Goal: Task Accomplishment & Management: Complete application form

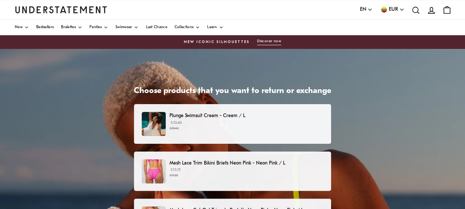
click at [246, 150] on div "Plunge Swimsuit Cream - Cream / L €53.46 €59.40 Mesh Lace Trim Bikini Briefs Ne…" at bounding box center [232, 205] width 197 height 202
click at [244, 117] on p "Plunge Swimsuit Cream - Cream / L" at bounding box center [247, 116] width 154 height 8
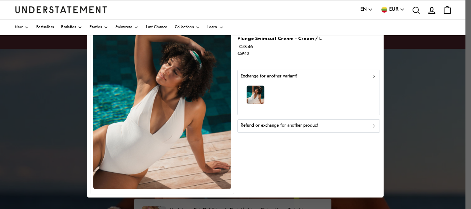
click at [265, 125] on p "Refund or exchange for another product" at bounding box center [279, 126] width 77 height 7
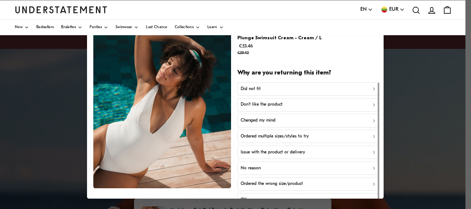
click at [291, 87] on div "Did not fit" at bounding box center [309, 89] width 136 height 7
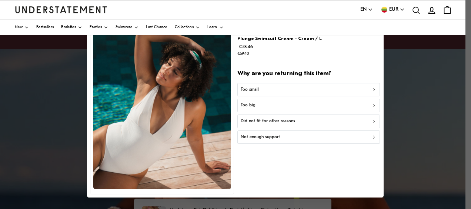
click at [297, 121] on div "Did not fit for other reasons" at bounding box center [309, 121] width 136 height 7
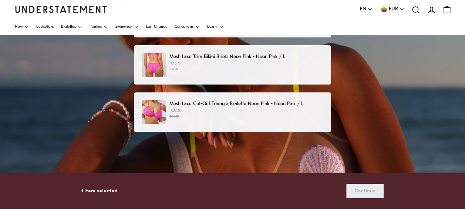
scroll to position [74, 0]
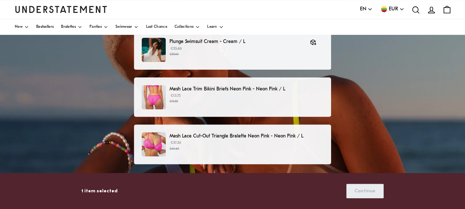
click at [224, 95] on p "€15.75 €17.50" at bounding box center [247, 98] width 154 height 11
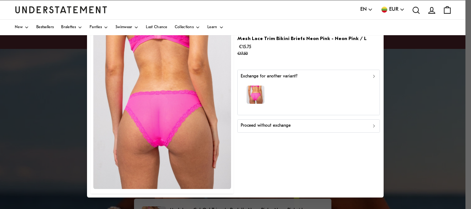
click at [278, 125] on p "Proceed without exchange" at bounding box center [266, 126] width 50 height 7
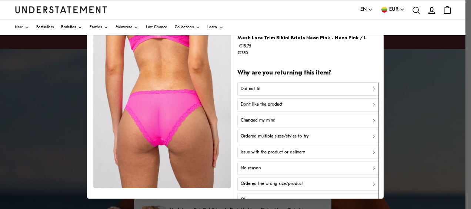
click at [278, 166] on div "No reason" at bounding box center [309, 168] width 136 height 7
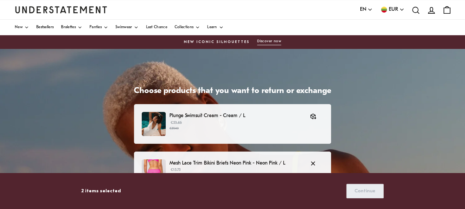
click at [241, 162] on p "Mesh Lace Trim Bikini Briefs Neon Pink - Neon Pink / L" at bounding box center [236, 163] width 133 height 8
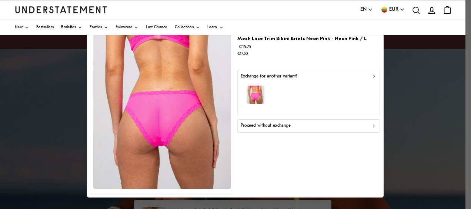
click at [261, 126] on p "Proceed without exchange" at bounding box center [266, 126] width 50 height 7
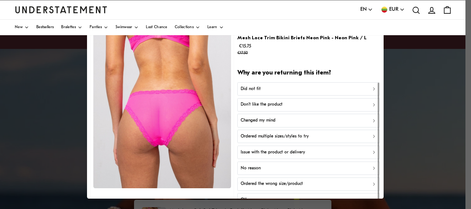
click at [258, 90] on div "Did not fit" at bounding box center [309, 89] width 136 height 7
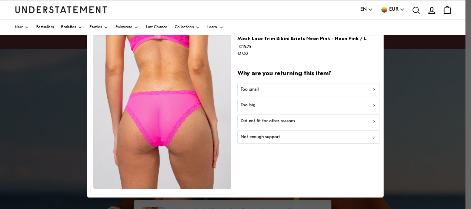
click at [258, 108] on div "Too big" at bounding box center [309, 105] width 136 height 7
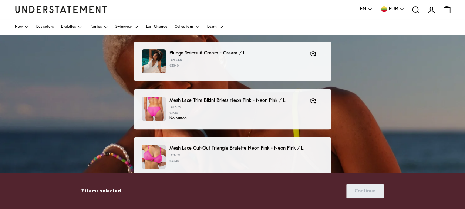
scroll to position [74, 0]
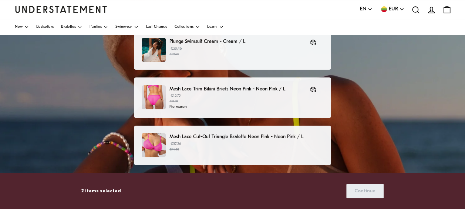
click at [292, 156] on div "Mesh Lace Cut-Out Triangle Bralette Neon Pink - Neon Pink / L €37.26 €41.40" at bounding box center [233, 145] width 182 height 24
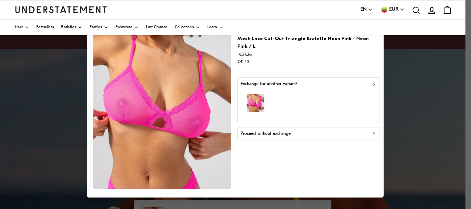
click at [265, 130] on p "Proceed without exchange" at bounding box center [266, 133] width 50 height 7
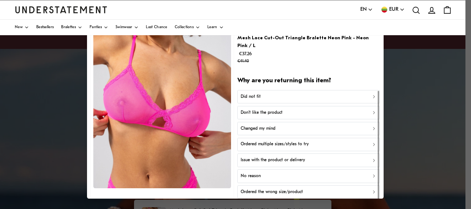
click at [253, 93] on p "Did not fit" at bounding box center [251, 96] width 20 height 7
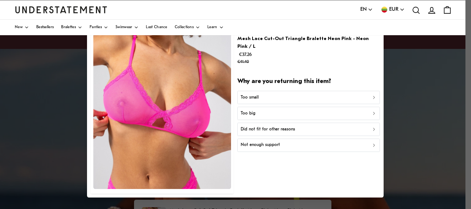
click at [264, 126] on p "Did not fit for other reasons" at bounding box center [268, 129] width 54 height 7
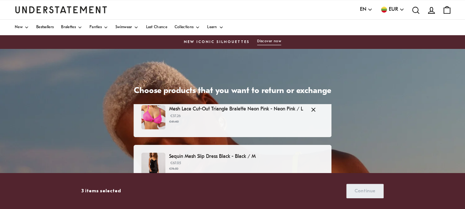
scroll to position [148, 0]
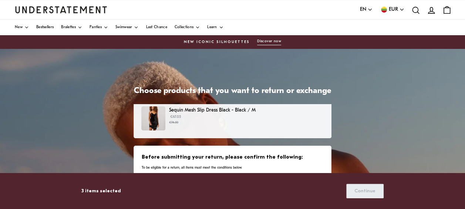
click at [234, 126] on div "Sequin Mesh Slip Dress Black - Black / M €67.05 €74.50" at bounding box center [232, 118] width 183 height 24
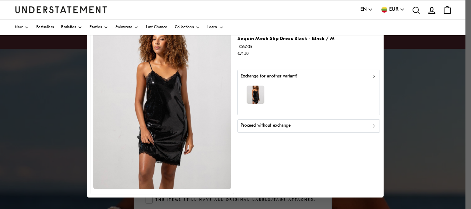
click at [288, 128] on p "Proceed without exchange" at bounding box center [266, 126] width 50 height 7
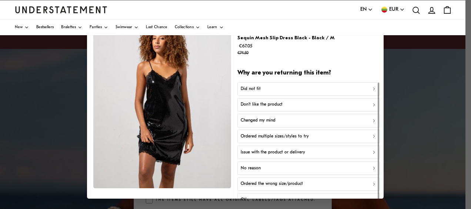
click at [262, 93] on button "Did not fit" at bounding box center [308, 88] width 143 height 13
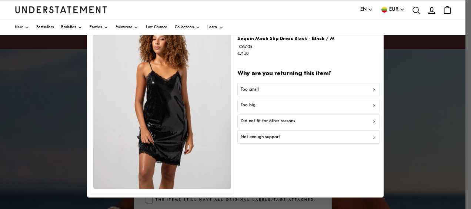
click at [269, 119] on p "Did not fit for other reasons" at bounding box center [268, 121] width 54 height 7
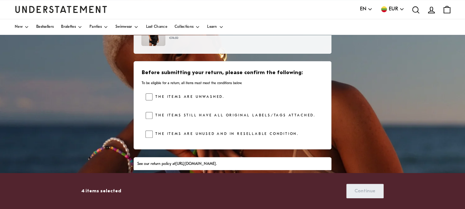
scroll to position [111, 0]
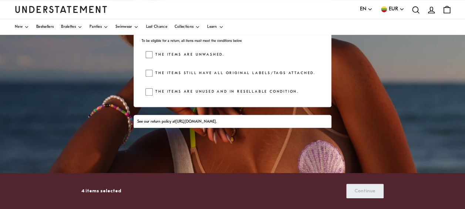
click at [146, 92] on div "Before submitting your return, please confirm the following: To be eligible for…" at bounding box center [233, 63] width 198 height 88
click at [363, 195] on span "Continue" at bounding box center [365, 191] width 21 height 14
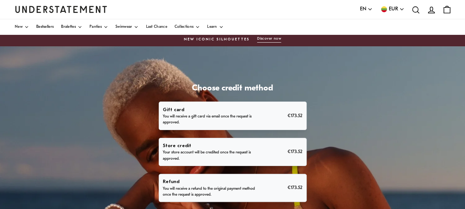
scroll to position [74, 0]
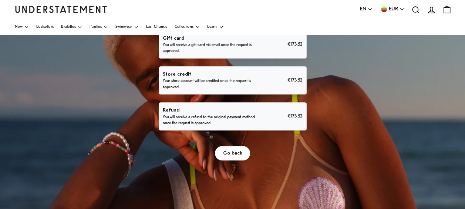
click at [223, 115] on p "You will receive a refund to the original payment method once the request is ap…" at bounding box center [210, 120] width 94 height 12
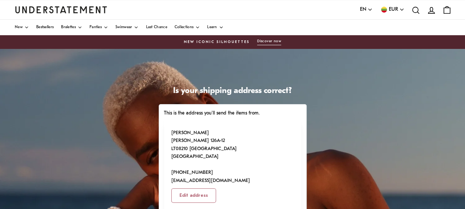
scroll to position [37, 0]
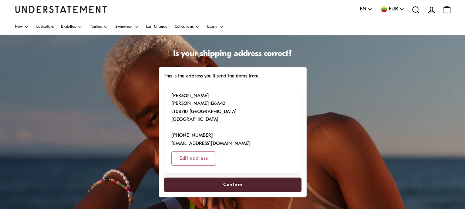
click at [243, 178] on span "Confirm" at bounding box center [232, 185] width 121 height 14
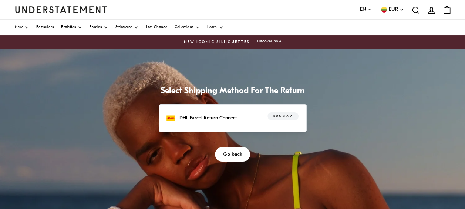
click at [234, 153] on span "Go back" at bounding box center [232, 154] width 19 height 14
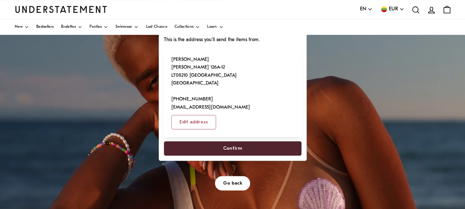
scroll to position [74, 0]
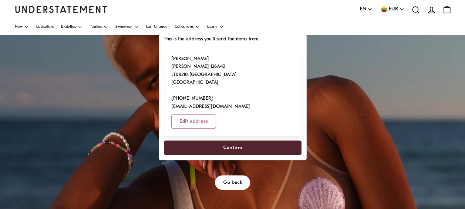
click at [247, 141] on span "Confirm" at bounding box center [232, 148] width 121 height 14
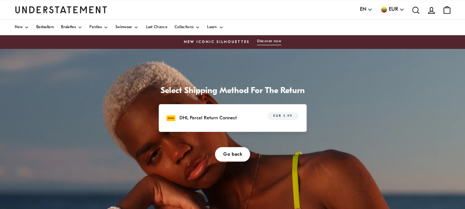
click at [247, 119] on div "DHL Parcel Return Connect EUR 5.99" at bounding box center [233, 117] width 132 height 11
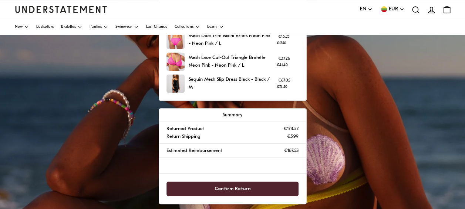
scroll to position [148, 0]
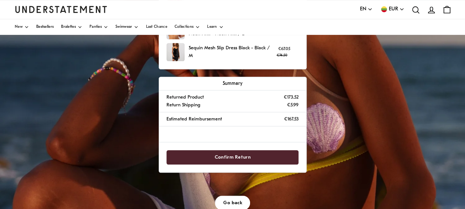
click at [227, 155] on span "Confirm Return" at bounding box center [233, 157] width 36 height 14
click at [261, 154] on span "Confirm Return" at bounding box center [233, 157] width 116 height 14
